Goal: Task Accomplishment & Management: Manage account settings

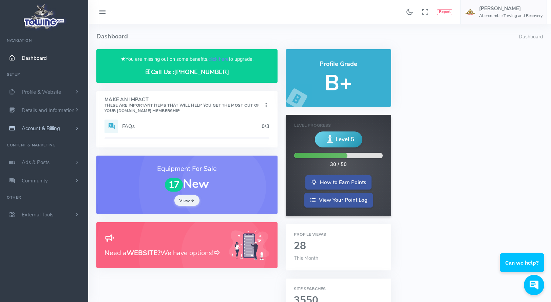
click at [39, 129] on span "Account & Billing" at bounding box center [41, 128] width 38 height 7
click at [43, 142] on link "Update Payment" at bounding box center [52, 142] width 71 height 14
click at [46, 141] on link "Update Payment" at bounding box center [52, 142] width 71 height 14
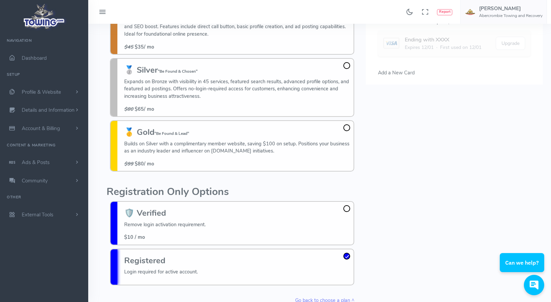
scroll to position [68, 0]
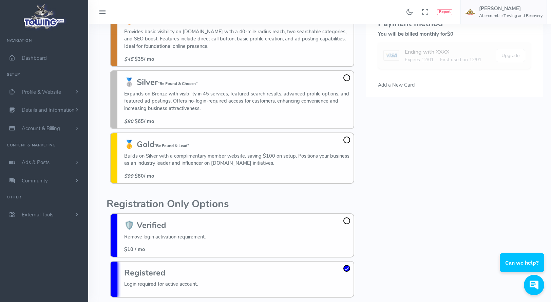
click at [345, 78] on span at bounding box center [346, 77] width 7 height 7
click at [0, 0] on input "🥈 Silver "Be Found & Chosen" Expands on Bronze with visibility in 45 services, …" at bounding box center [0, 0] width 0 height 0
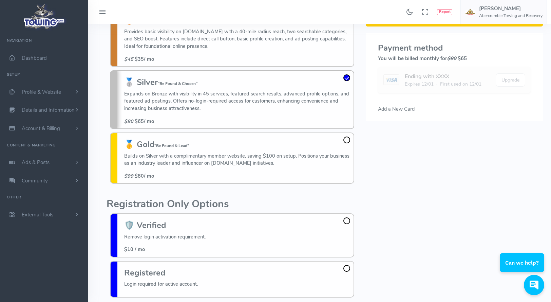
scroll to position [49, 0]
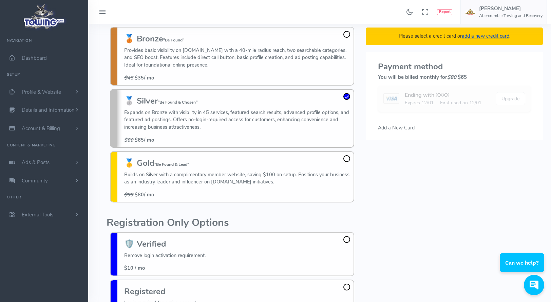
click at [349, 161] on h3 "🥇 Gold "Be Found & Lead"" at bounding box center [237, 162] width 226 height 9
click at [0, 0] on input "🥇 Gold "Be Found & Lead" Builds on Silver with a complimentary member website, …" at bounding box center [0, 0] width 0 height 0
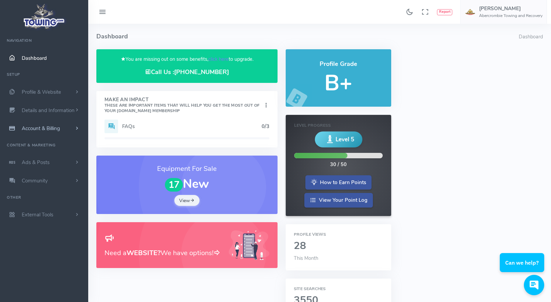
click at [51, 129] on span "Account & Billing" at bounding box center [41, 128] width 38 height 7
click at [55, 140] on link "Update Payment" at bounding box center [52, 142] width 71 height 14
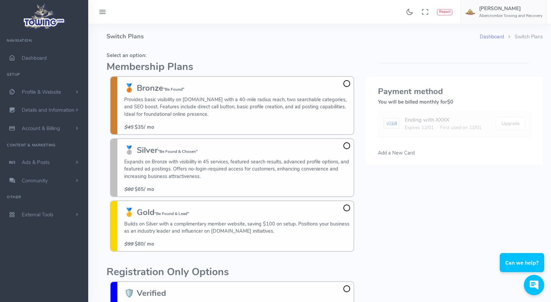
click at [348, 84] on span at bounding box center [346, 83] width 7 height 7
click at [0, 0] on input "🥉 Bronze "Be Found" Provides basic visibility on Towing.com with a 40-mile radi…" at bounding box center [0, 0] width 0 height 0
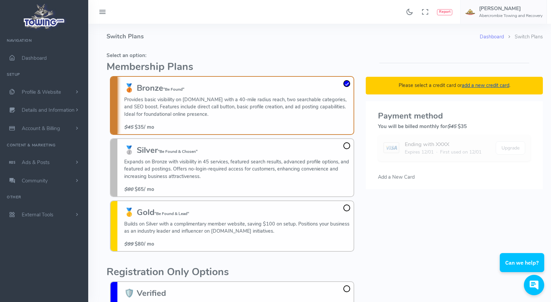
click at [482, 84] on link "add a new credit card" at bounding box center [486, 85] width 48 height 7
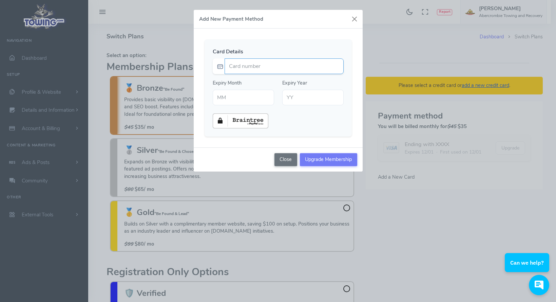
click at [233, 67] on input "Card number" at bounding box center [284, 66] width 119 height 16
type input "4046011200572720"
click at [249, 98] on input "text" at bounding box center [243, 98] width 61 height 16
type input "09"
click at [308, 98] on input "text" at bounding box center [312, 98] width 61 height 16
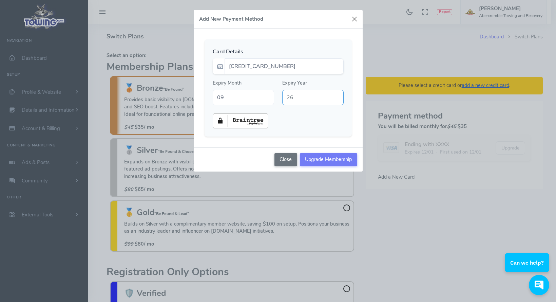
type input "26"
click at [322, 160] on input "Upgrade Membership" at bounding box center [328, 159] width 57 height 13
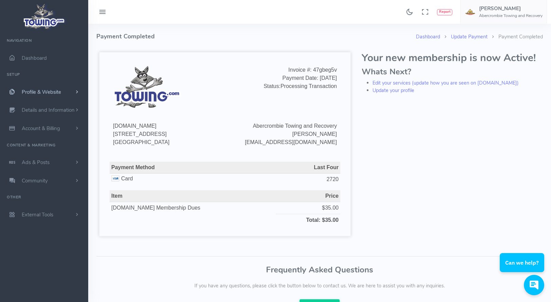
click at [40, 93] on span "Profile & Website" at bounding box center [41, 92] width 39 height 7
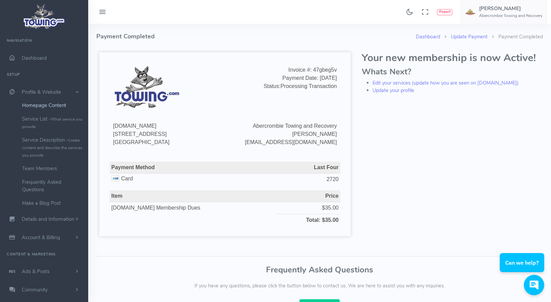
click at [43, 106] on link "Homepage Content" at bounding box center [52, 105] width 71 height 14
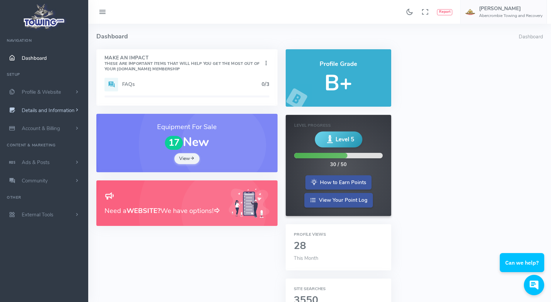
click at [46, 109] on span "Details and Information" at bounding box center [48, 110] width 53 height 7
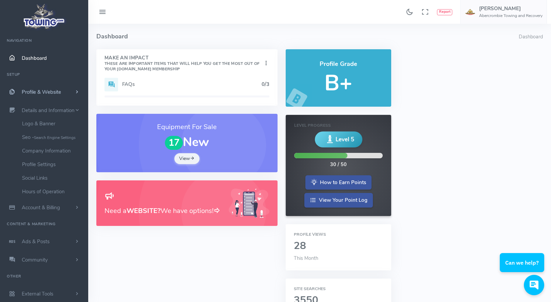
click at [41, 93] on span "Profile & Website" at bounding box center [41, 92] width 39 height 7
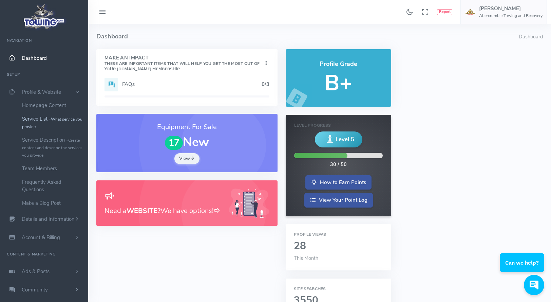
click at [46, 118] on link "Service List - What service you provide" at bounding box center [52, 122] width 71 height 21
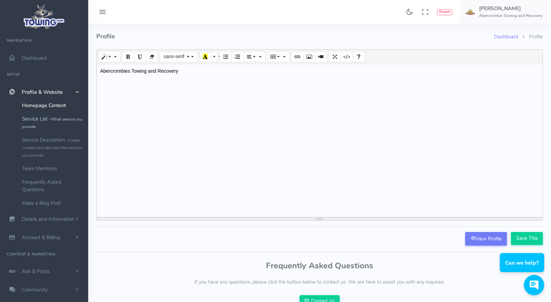
click at [44, 115] on link "Service List - What service you provide" at bounding box center [52, 122] width 71 height 21
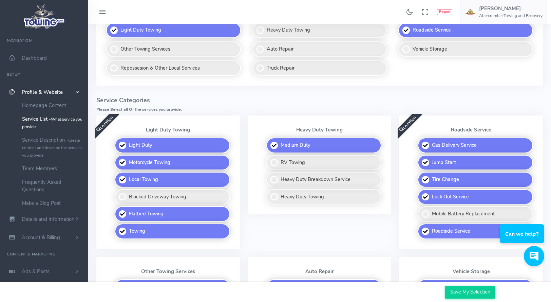
scroll to position [136, 0]
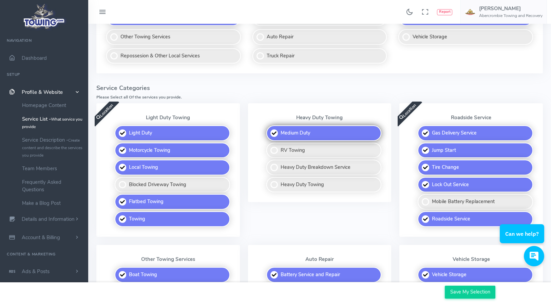
click at [276, 135] on label "Medium Duty" at bounding box center [323, 133] width 115 height 16
click at [269, 130] on input "Medium Duty" at bounding box center [267, 127] width 4 height 4
checkbox input "false"
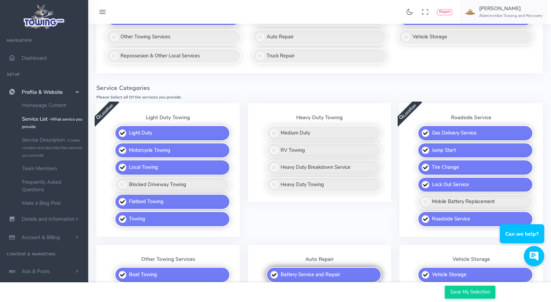
click at [275, 277] on label "Battery Service and Repair" at bounding box center [323, 275] width 115 height 16
click at [269, 271] on input "Battery Service and Repair" at bounding box center [267, 269] width 4 height 4
checkbox input "false"
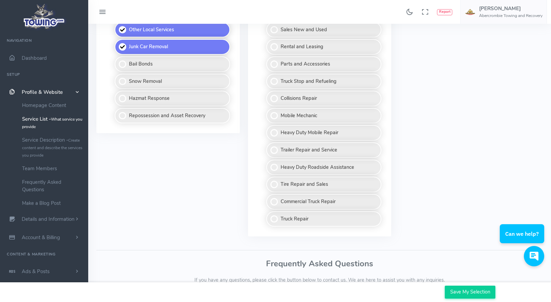
scroll to position [570, 0]
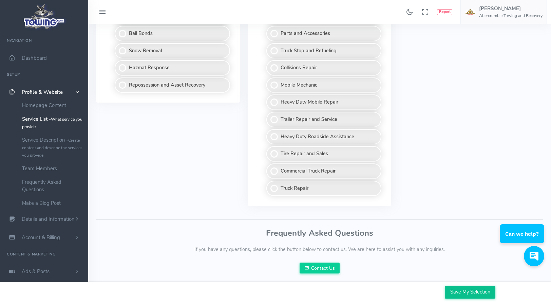
click at [457, 289] on input "Save My Selection" at bounding box center [470, 291] width 51 height 13
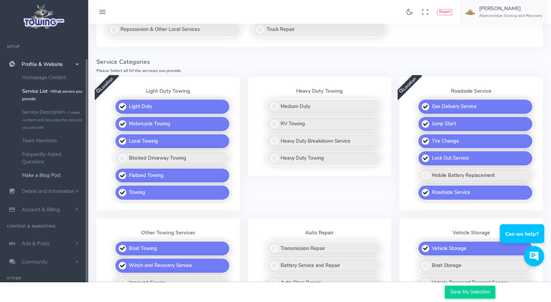
scroll to position [271, 0]
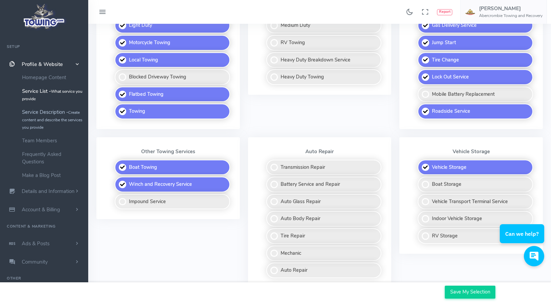
click at [47, 114] on link "Service Description - Create content and describe the services you provide" at bounding box center [52, 119] width 71 height 29
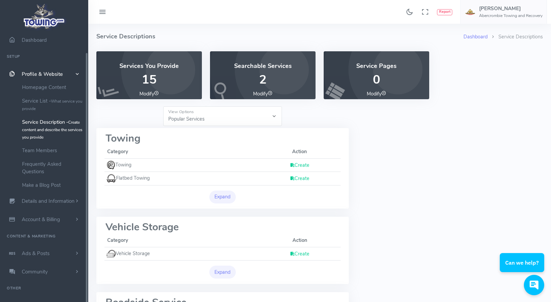
scroll to position [28, 0]
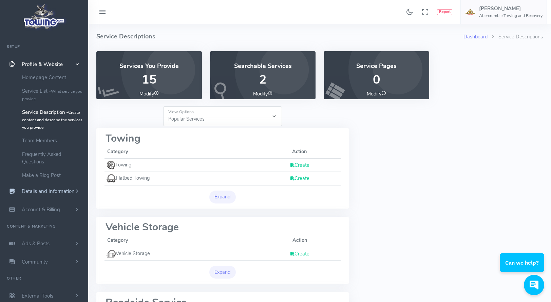
click at [38, 189] on span "Details and Information" at bounding box center [48, 191] width 53 height 7
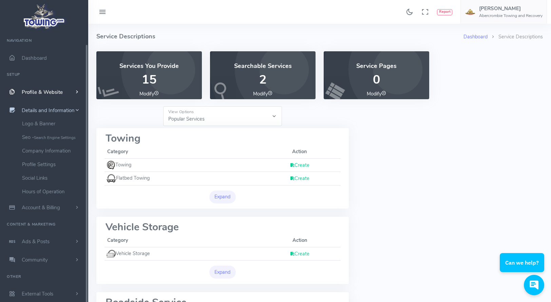
scroll to position [0, 0]
click at [48, 192] on link "Hours of Operation" at bounding box center [52, 192] width 71 height 14
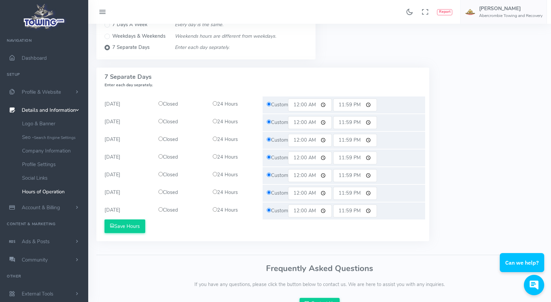
scroll to position [68, 0]
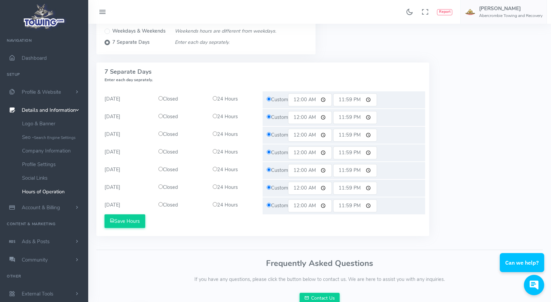
click at [301, 99] on input "00:00" at bounding box center [310, 99] width 44 height 13
type input "08:00"
click at [301, 116] on input "00:00" at bounding box center [310, 117] width 44 height 13
type input "08:00"
click at [300, 136] on input "00:00" at bounding box center [310, 135] width 44 height 13
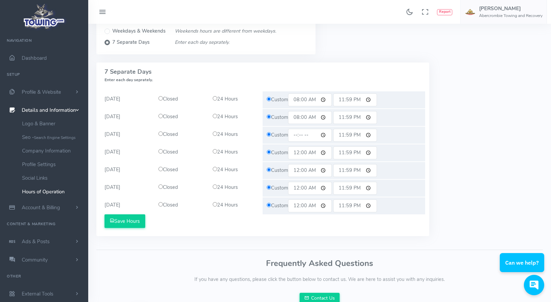
type input "08:00"
click at [299, 153] on input "00:00" at bounding box center [310, 152] width 44 height 13
type input "08:00"
click at [299, 169] on input "00:00" at bounding box center [310, 170] width 44 height 13
type input "08:00"
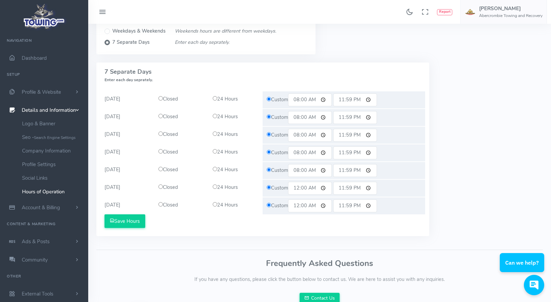
click at [300, 187] on input "00:00" at bounding box center [310, 188] width 44 height 13
type input "08:00"
click at [298, 205] on input "00:00" at bounding box center [310, 205] width 44 height 13
type input "08:00"
drag, startPoint x: 355, startPoint y: 99, endPoint x: 351, endPoint y: 99, distance: 3.7
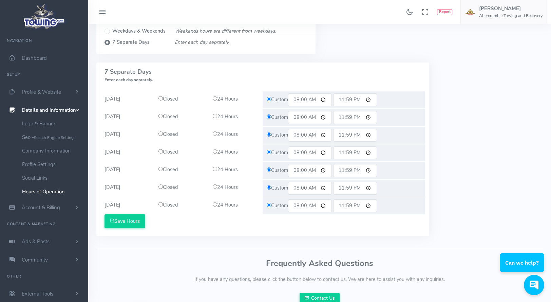
click at [351, 99] on input "23:59" at bounding box center [355, 99] width 44 height 13
type input "23:00"
click at [351, 118] on input "23:59" at bounding box center [355, 117] width 44 height 13
type input "23:00"
click at [353, 134] on input "23:59" at bounding box center [355, 135] width 44 height 13
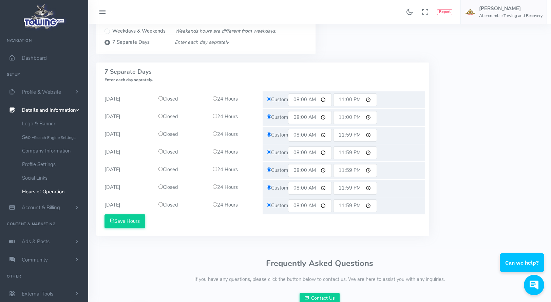
type input "23:00"
click at [351, 150] on input "23:59" at bounding box center [355, 152] width 44 height 13
type input "23:00"
click at [352, 171] on input "23:59" at bounding box center [355, 170] width 44 height 13
type input "23:00"
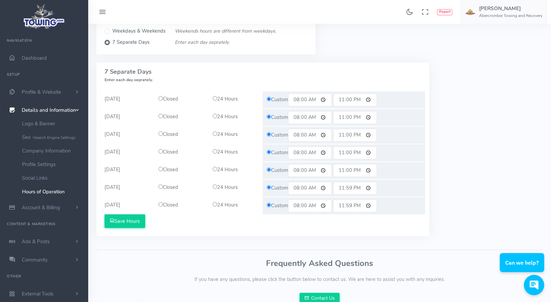
click at [351, 189] on input "23:59" at bounding box center [355, 188] width 44 height 13
type input "23:00"
click at [352, 205] on input "23:59" at bounding box center [355, 205] width 44 height 13
type input "23:00"
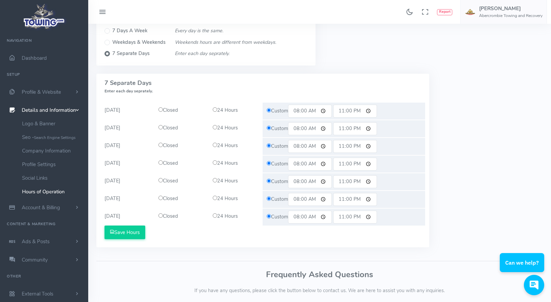
scroll to position [101, 0]
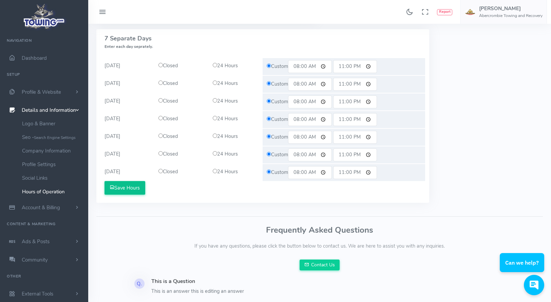
click at [127, 186] on button "Save Hours" at bounding box center [125, 188] width 41 height 14
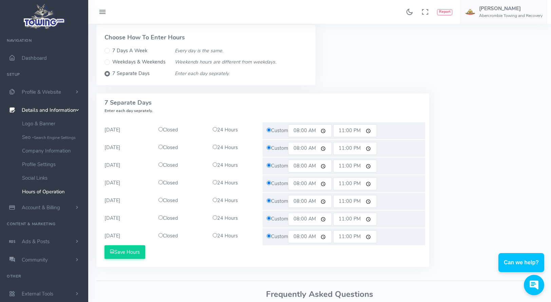
scroll to position [68, 0]
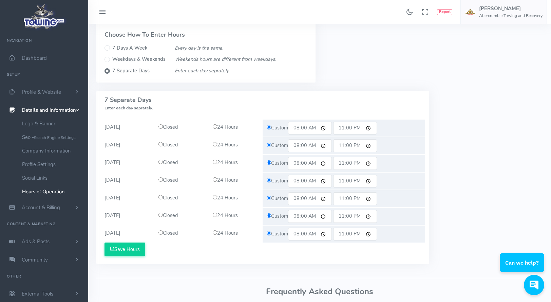
click at [268, 230] on div "Custom 08:00 23:00" at bounding box center [344, 233] width 163 height 17
click at [268, 233] on input "radio" at bounding box center [269, 233] width 4 height 4
drag, startPoint x: 164, startPoint y: 233, endPoint x: 161, endPoint y: 233, distance: 3.5
click at [161, 233] on div "Closed" at bounding box center [181, 232] width 54 height 7
click at [159, 234] on input "radio" at bounding box center [160, 232] width 4 height 4
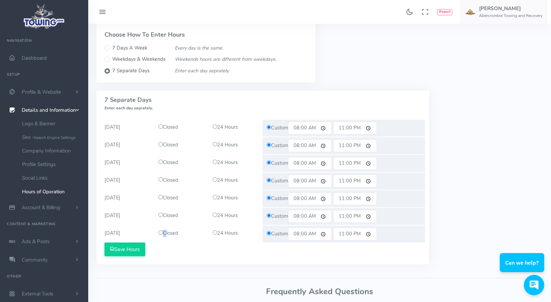
radio input "true"
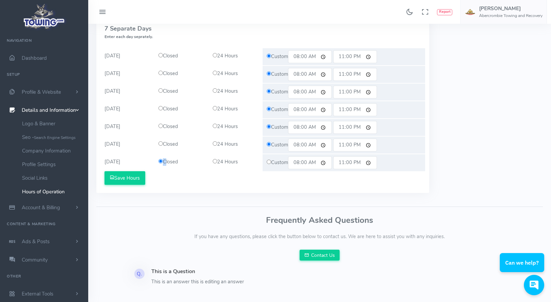
scroll to position [163, 0]
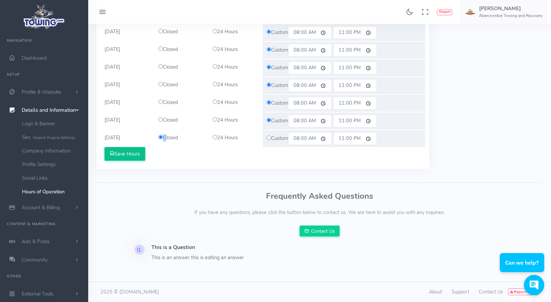
click at [125, 154] on button "Save Hours" at bounding box center [125, 154] width 41 height 14
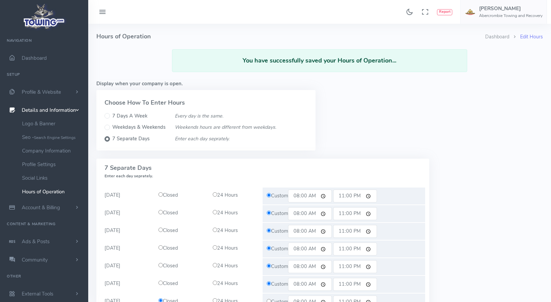
scroll to position [163, 0]
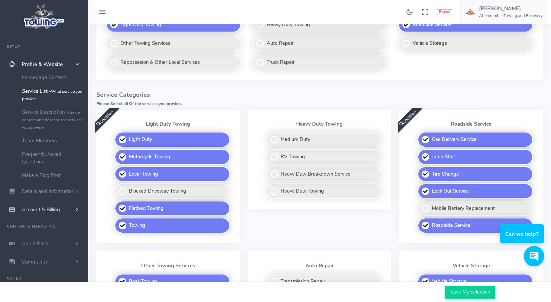
scroll to position [170, 0]
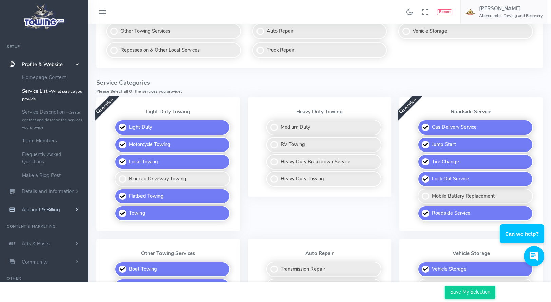
click at [37, 209] on span "Account & Billing" at bounding box center [41, 209] width 38 height 7
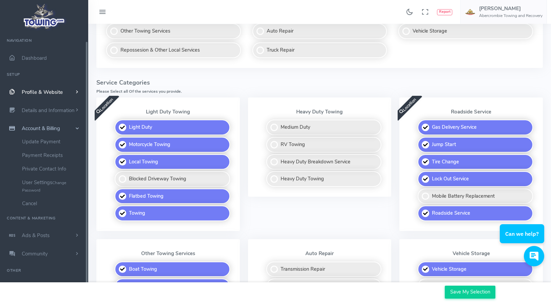
scroll to position [0, 0]
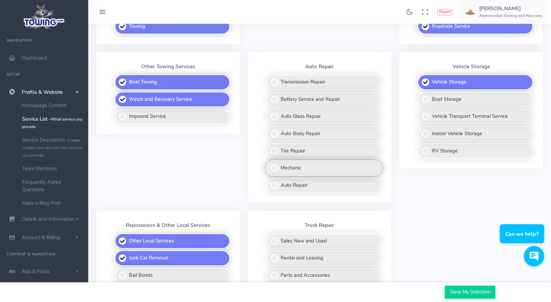
scroll to position [332, 0]
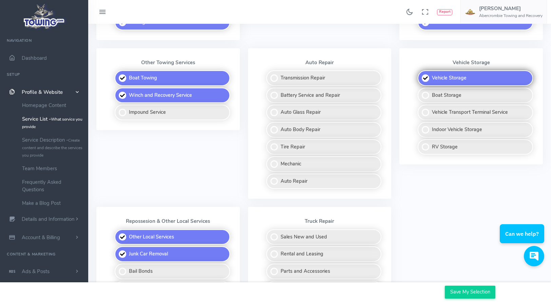
click at [440, 76] on label "Vehicle Storage" at bounding box center [475, 78] width 115 height 16
click at [420, 75] on input "Vehicle Storage" at bounding box center [418, 72] width 4 height 4
checkbox input "false"
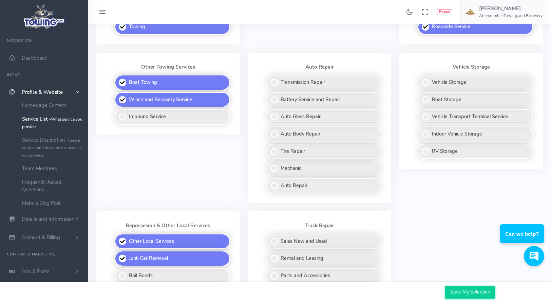
scroll to position [400, 0]
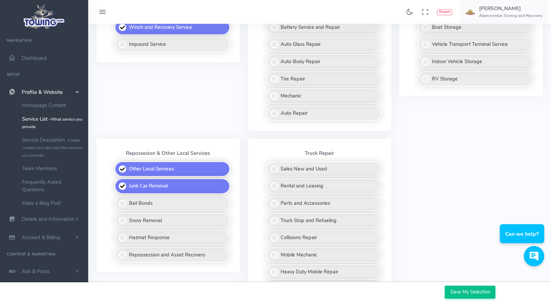
click at [461, 287] on input "Save My Selection" at bounding box center [470, 291] width 51 height 13
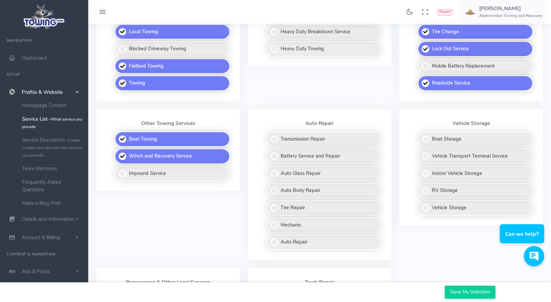
scroll to position [305, 0]
